Goal: Answer question/provide support

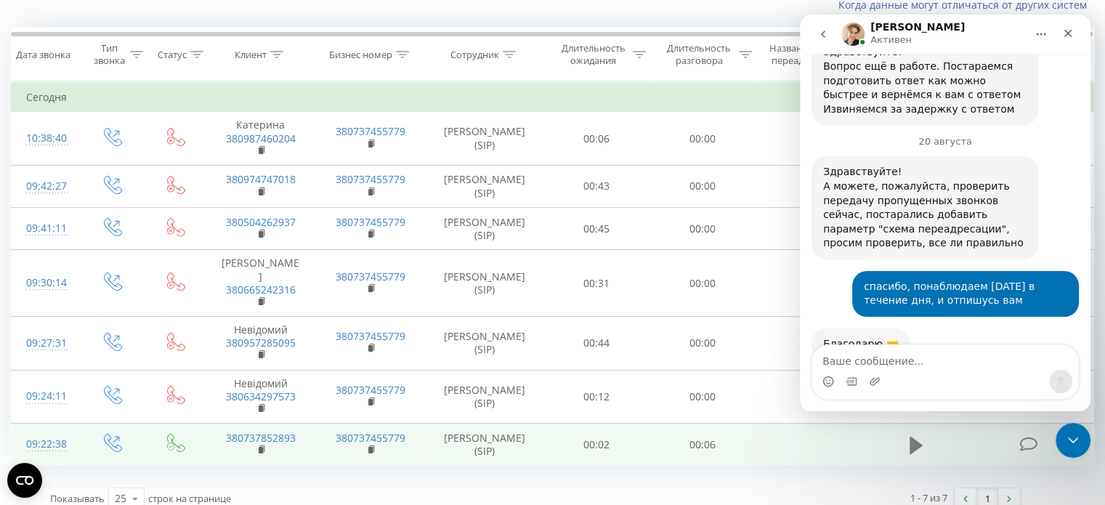
scroll to position [4674, 0]
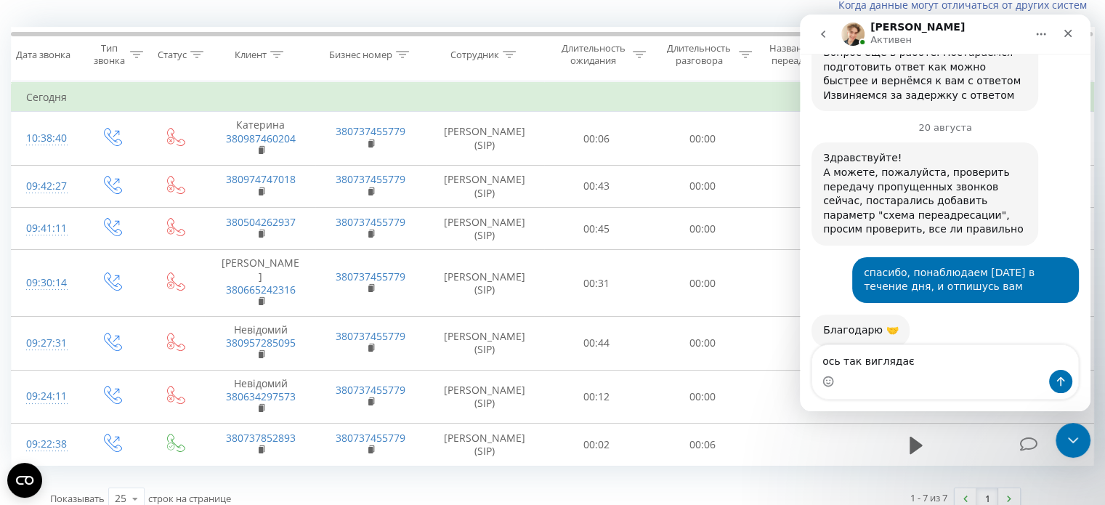
type textarea "ось так виглядає"
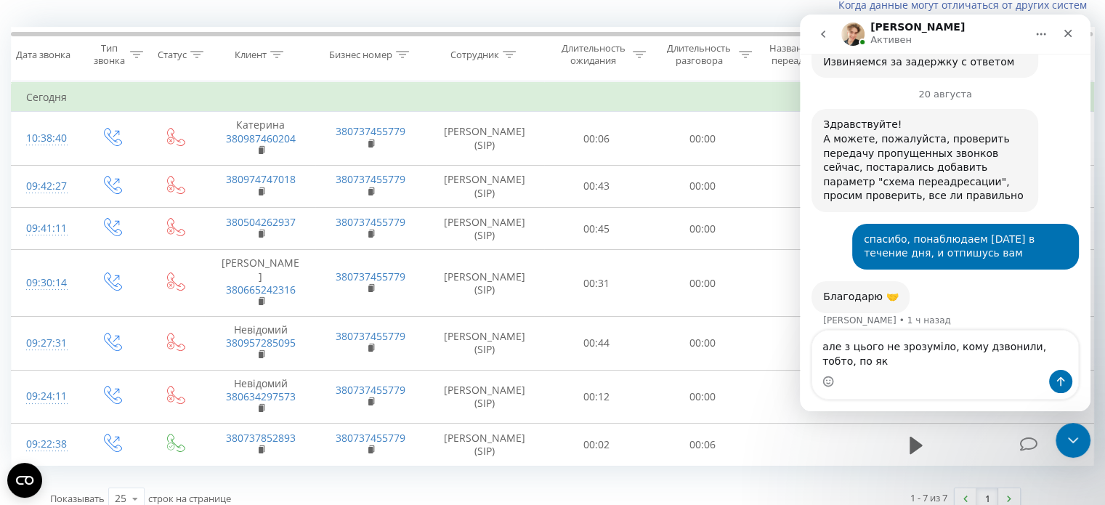
scroll to position [4722, 0]
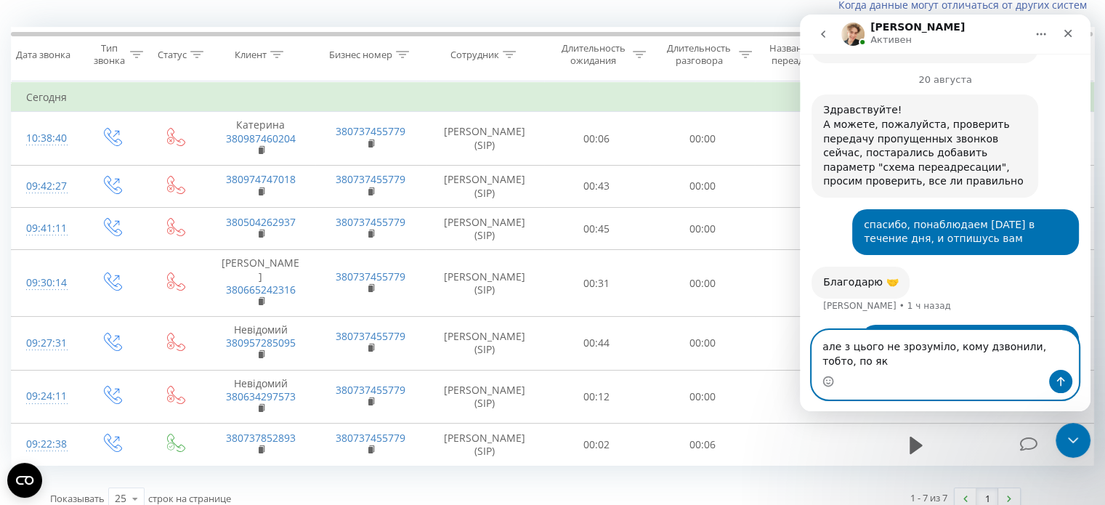
drag, startPoint x: 1052, startPoint y: 351, endPoint x: 1058, endPoint y: 357, distance: 8.7
click at [1058, 357] on textarea "але з цього не зрозуміло, кому дзвонили, тобто, по як" at bounding box center [945, 350] width 266 height 39
paste textarea "а якою послугою"
type textarea "але з цього не зрозуміло, кому дзвонили, тобто, за якою послугою"
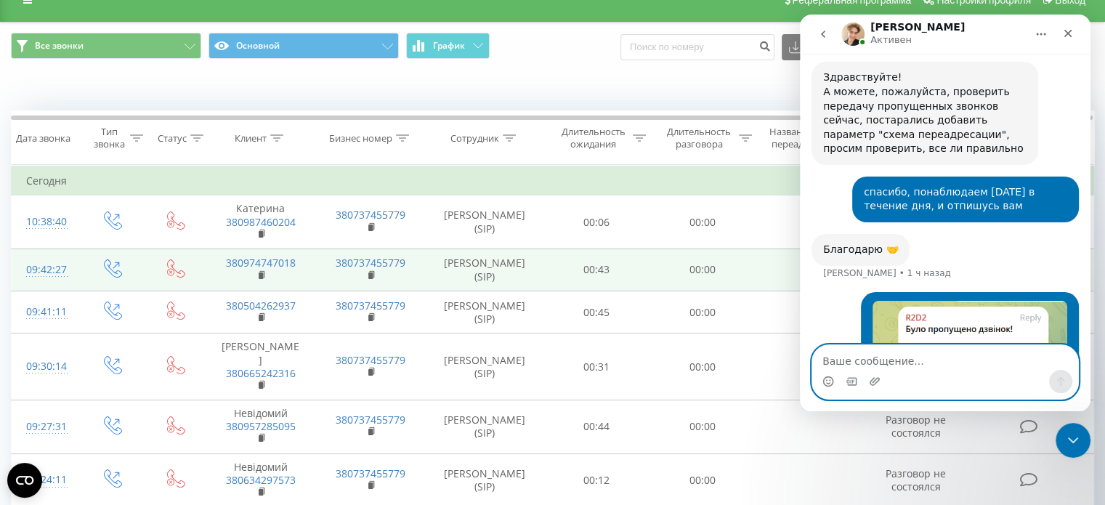
scroll to position [0, 0]
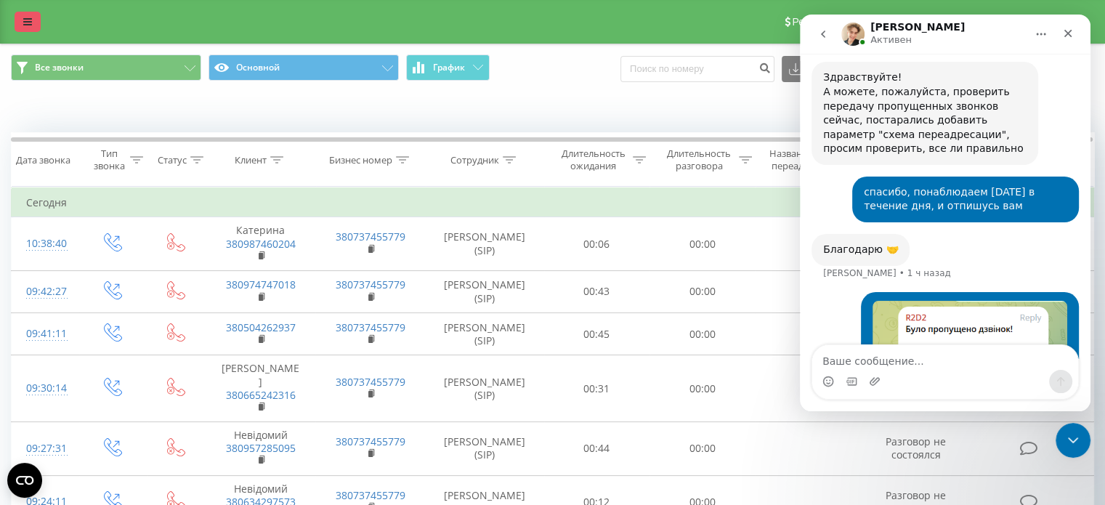
click at [24, 13] on link at bounding box center [28, 22] width 26 height 20
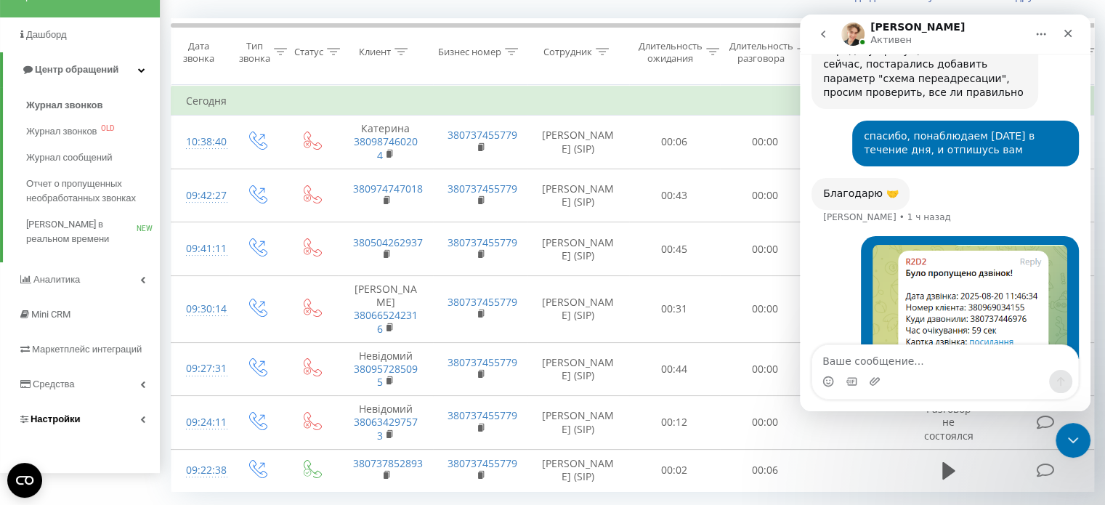
scroll to position [139, 0]
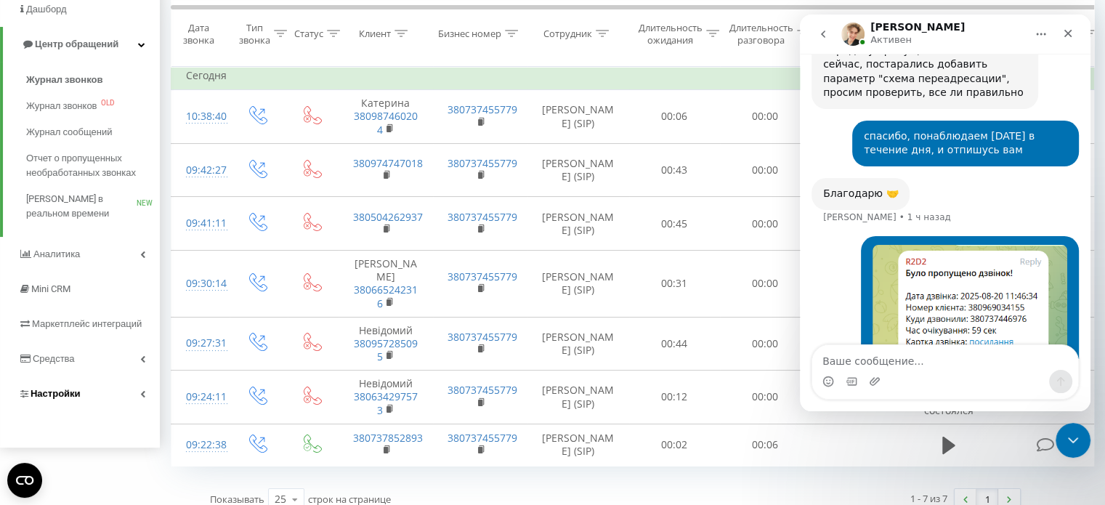
click at [70, 392] on span "Настройки" at bounding box center [56, 393] width 50 height 11
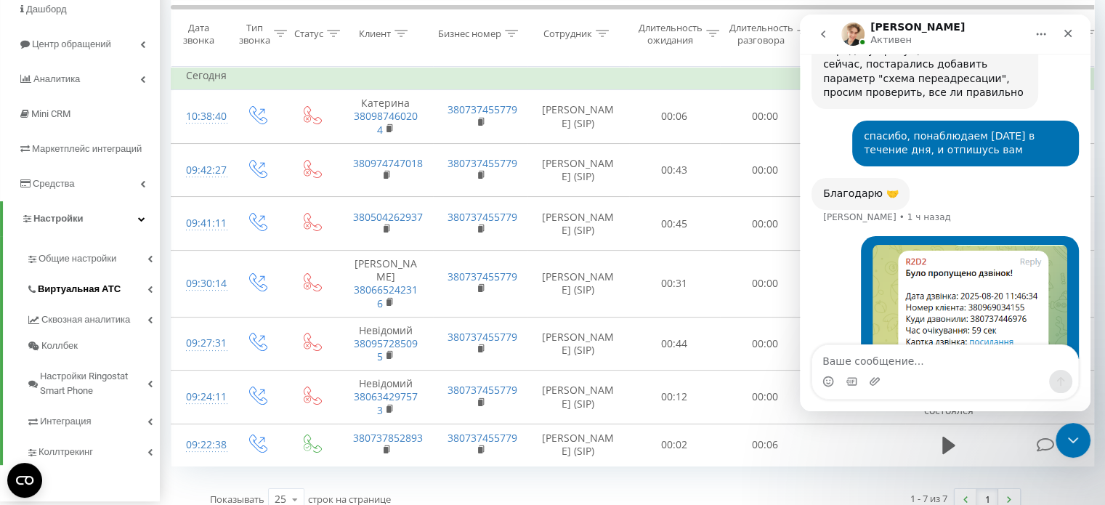
click at [89, 293] on span "Виртуальная АТС" at bounding box center [79, 289] width 83 height 15
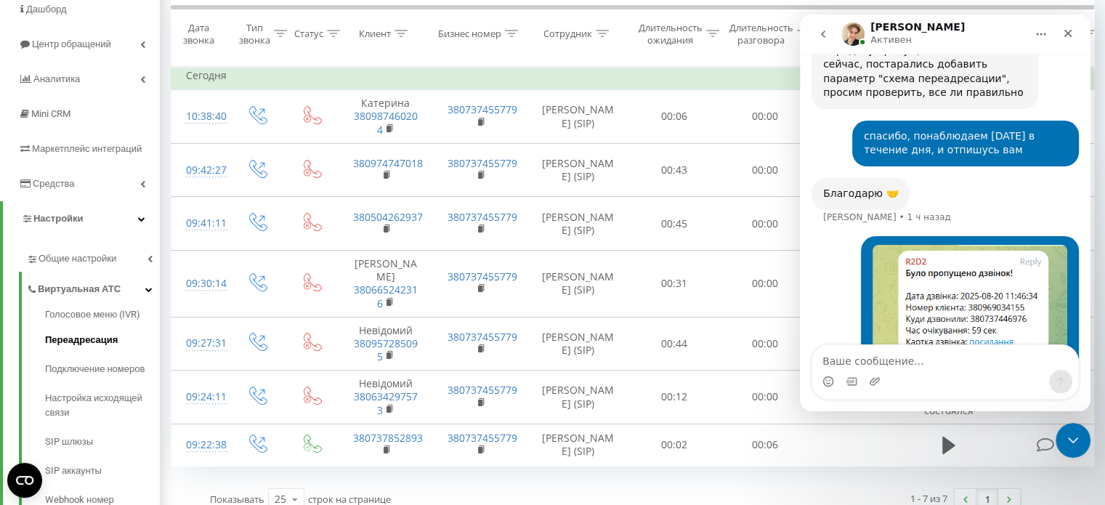
click at [101, 341] on span "Переадресация" at bounding box center [81, 340] width 73 height 15
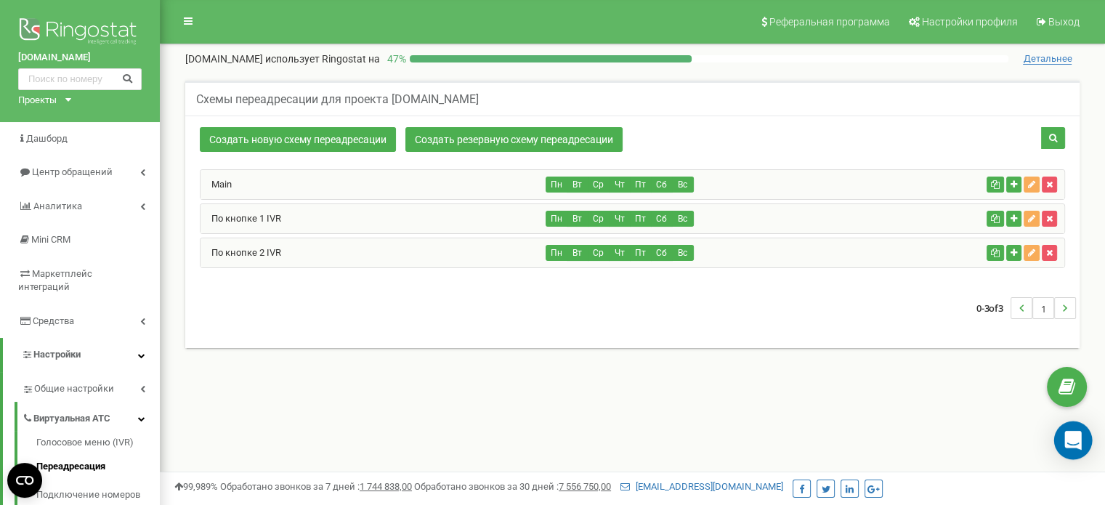
click at [1079, 444] on icon "Open Intercom Messenger" at bounding box center [1072, 440] width 17 height 19
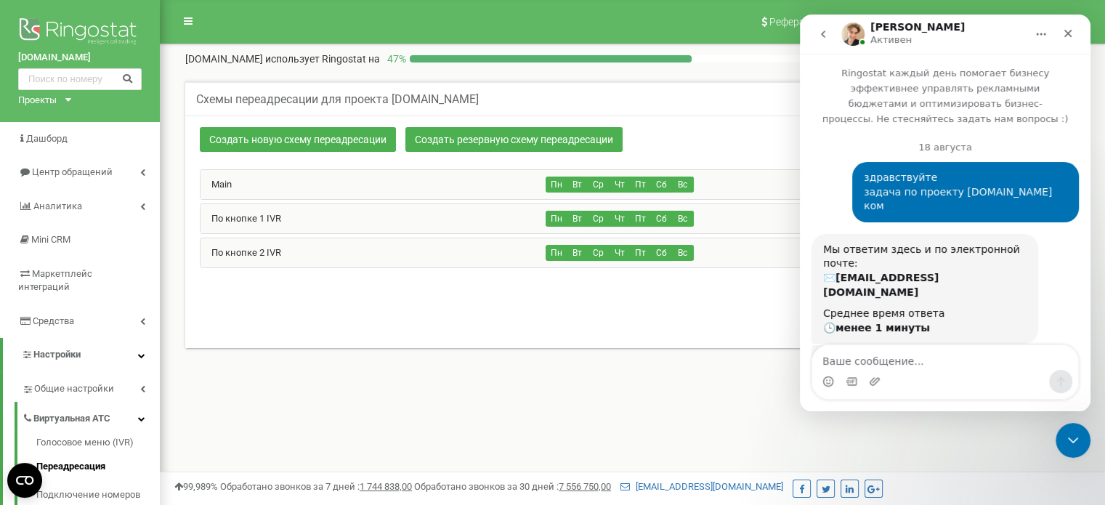
scroll to position [93, 0]
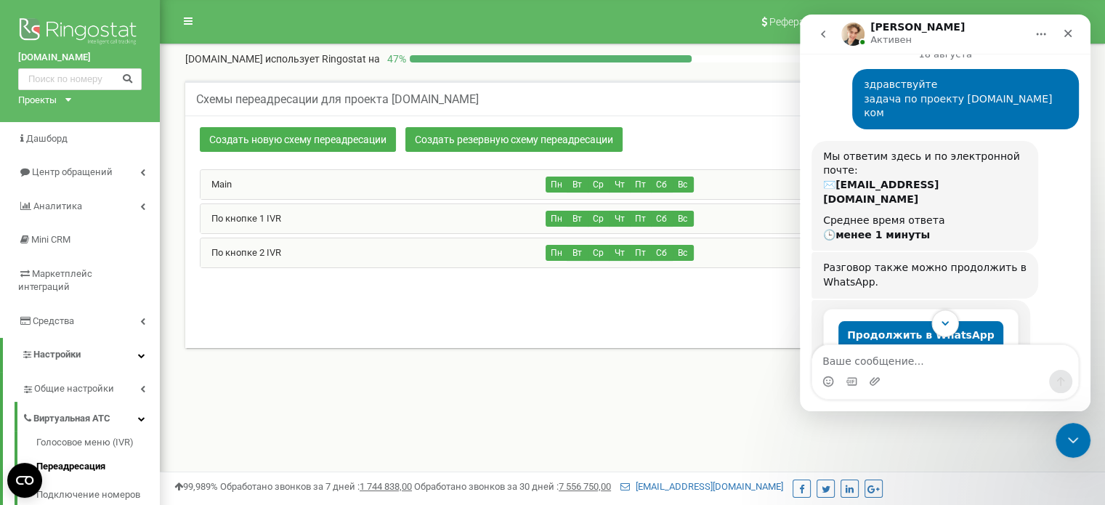
click at [946, 320] on icon "Scroll to bottom" at bounding box center [945, 323] width 13 height 13
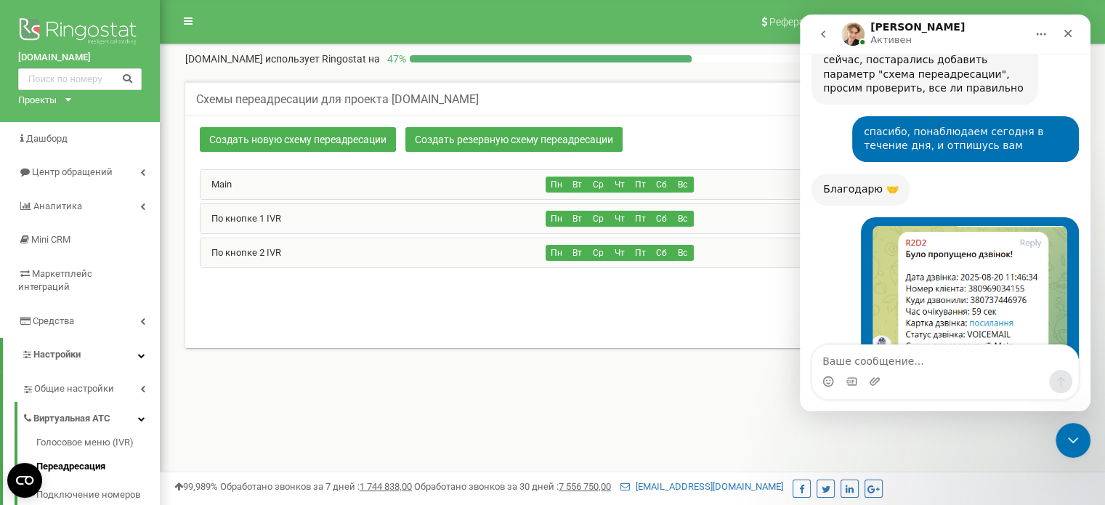
scroll to position [4826, 0]
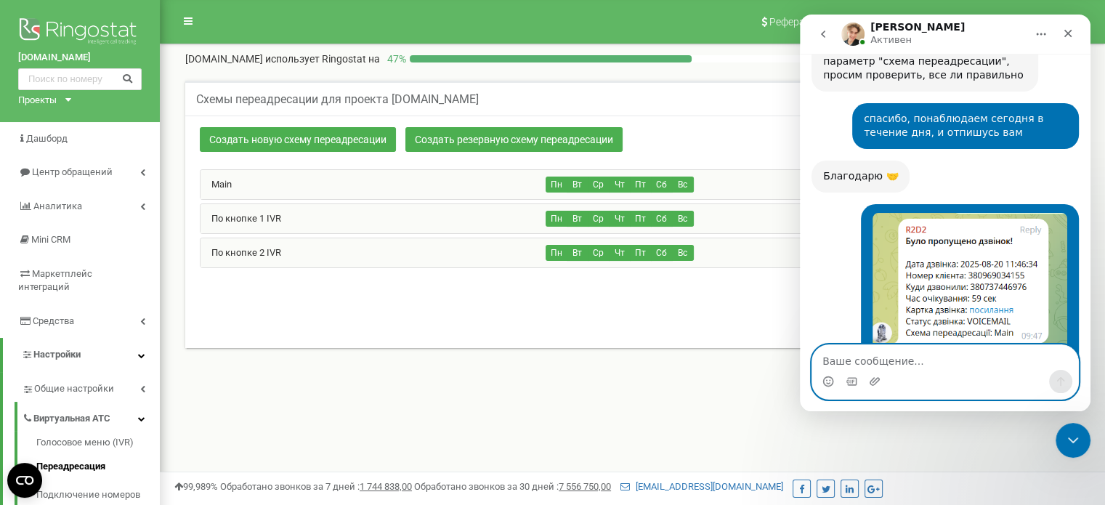
click at [875, 357] on textarea "Ваше сообщение..." at bounding box center [945, 357] width 266 height 25
paste textarea "т"
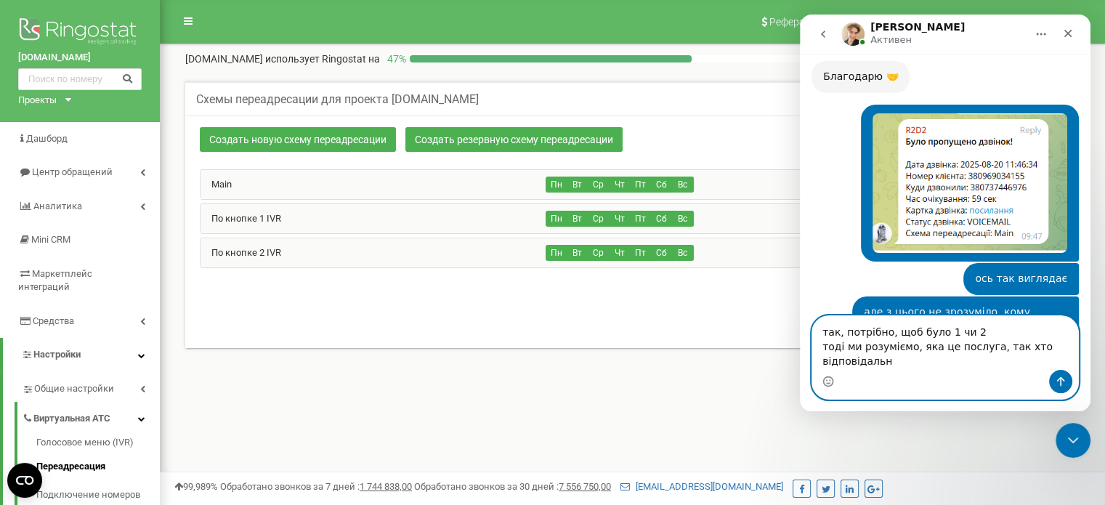
scroll to position [4941, 0]
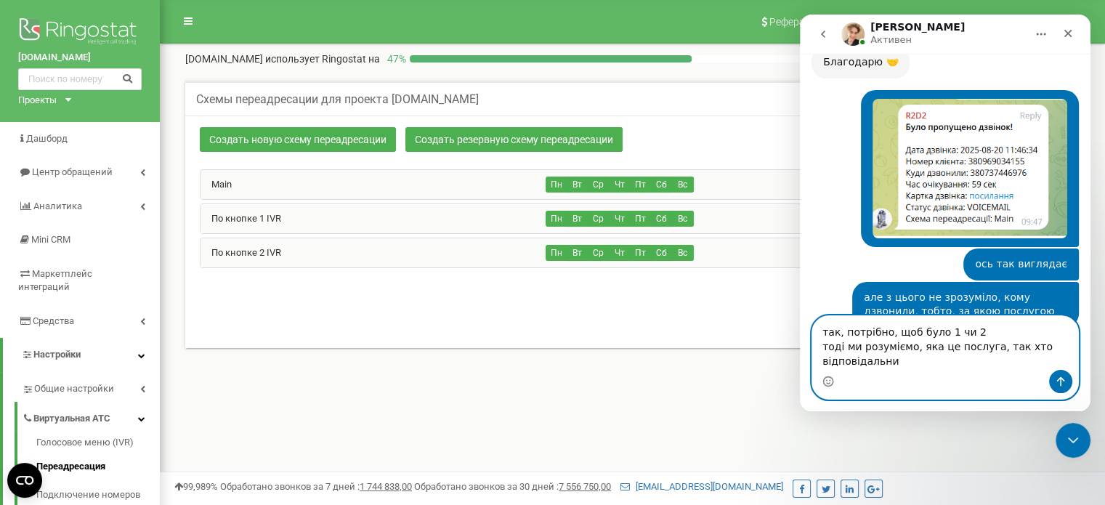
type textarea "так, потрібно, щоб було 1 чи 2 тоді ми розуміємо, яка це послуга, так хто відпо…"
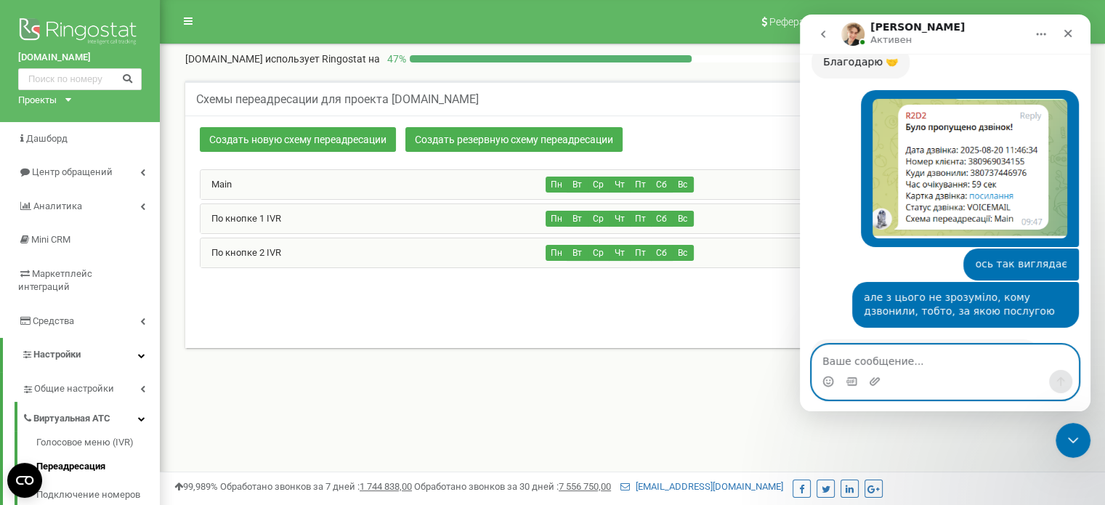
scroll to position [4973, 0]
